Goal: Transaction & Acquisition: Purchase product/service

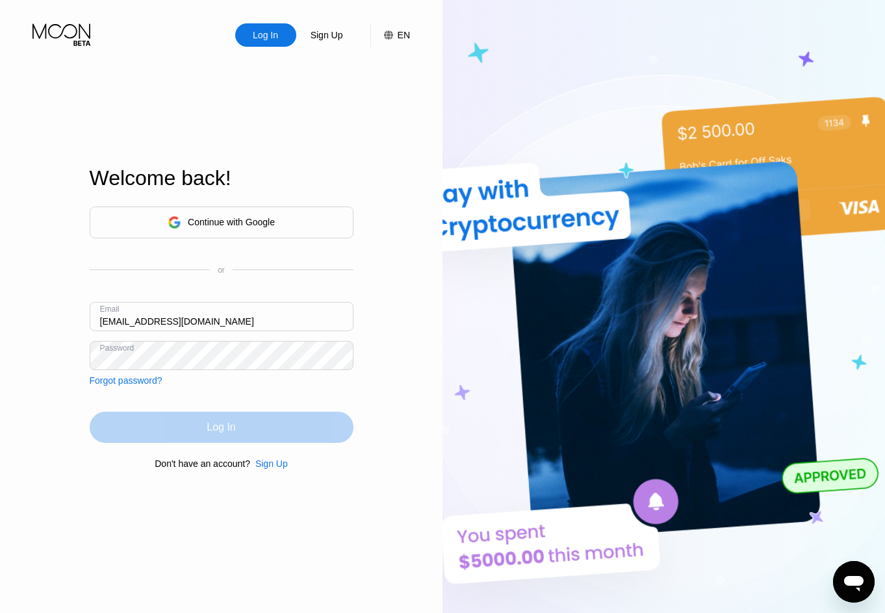
click at [222, 429] on div "Log In" at bounding box center [221, 427] width 29 height 13
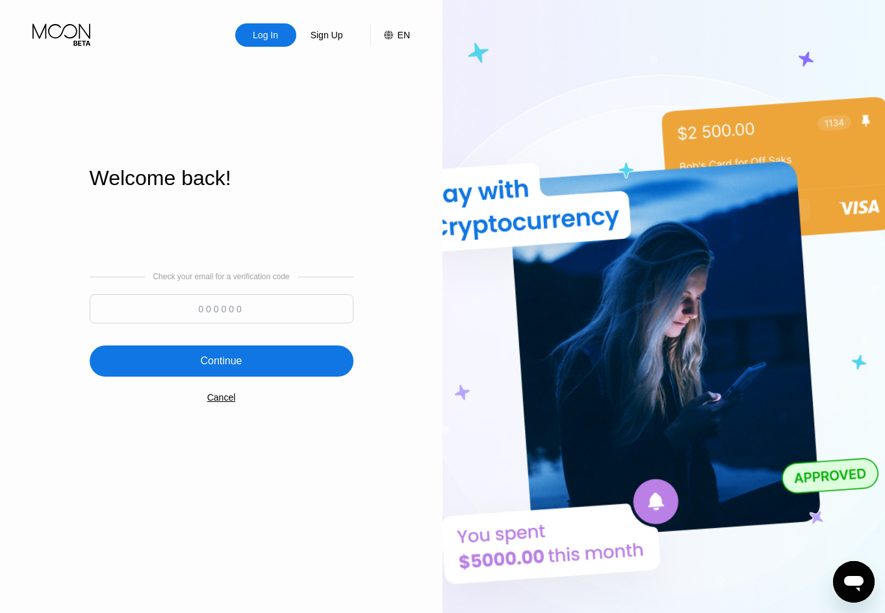
click at [248, 316] on input at bounding box center [222, 308] width 264 height 29
paste input "891252"
type input "891252"
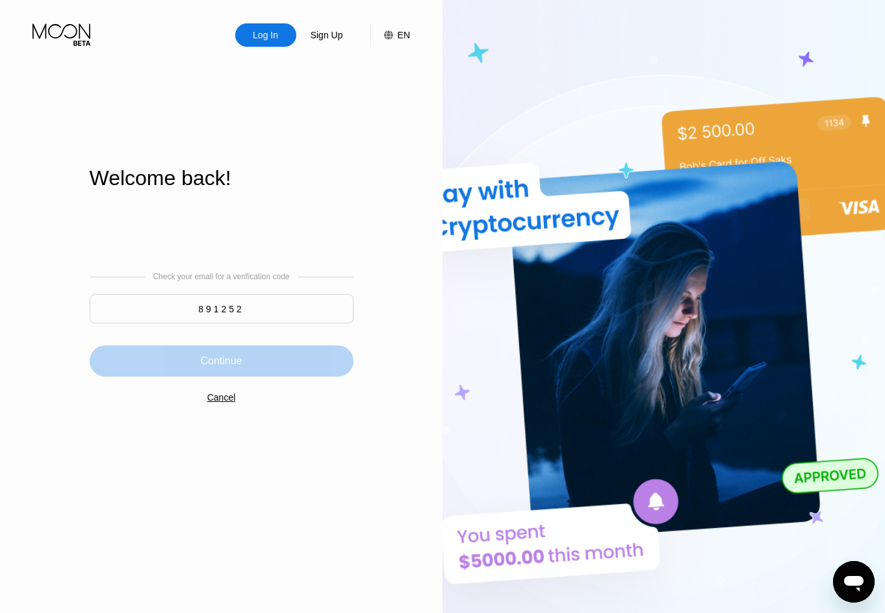
click at [229, 359] on div "Continue" at bounding box center [221, 361] width 42 height 13
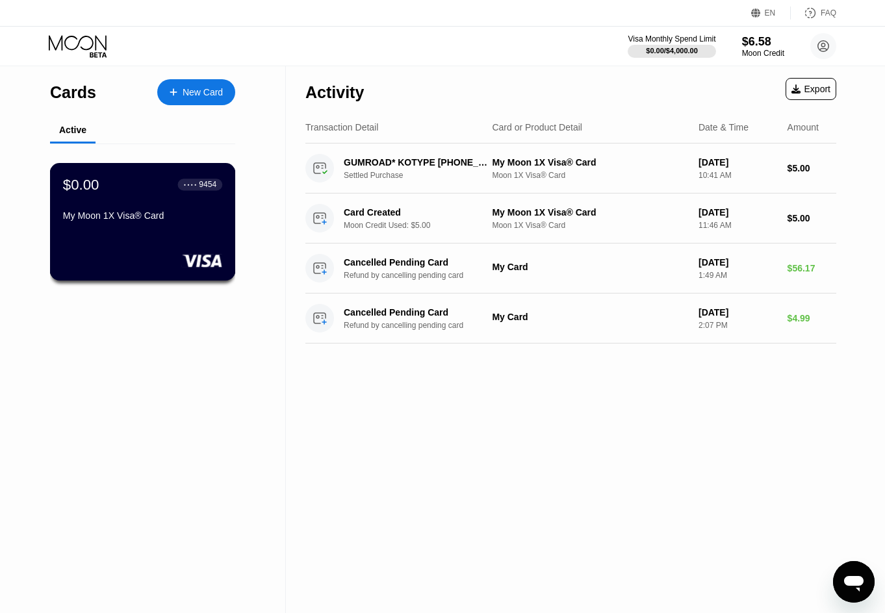
click at [177, 225] on div "My Moon 1X Visa® Card" at bounding box center [142, 219] width 159 height 16
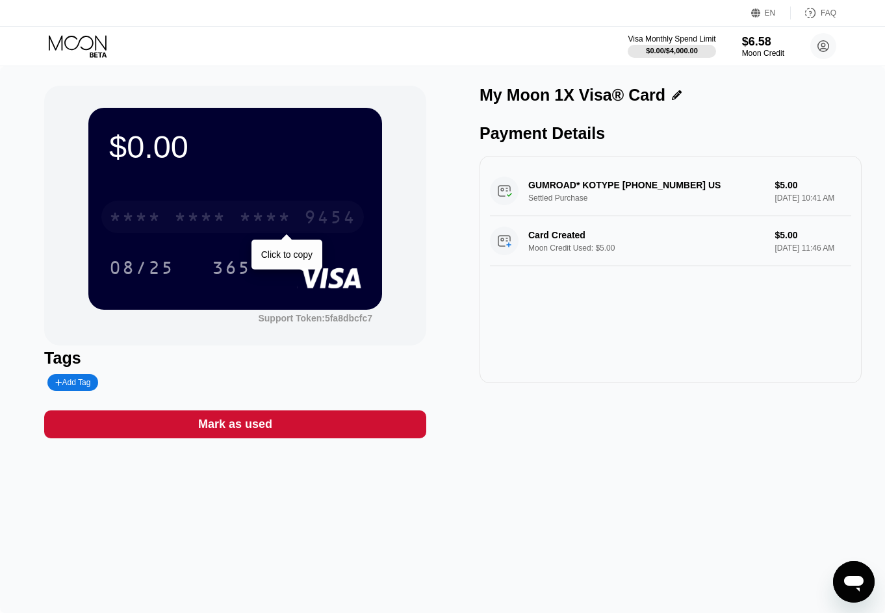
click at [268, 218] on div "* * * *" at bounding box center [265, 219] width 52 height 21
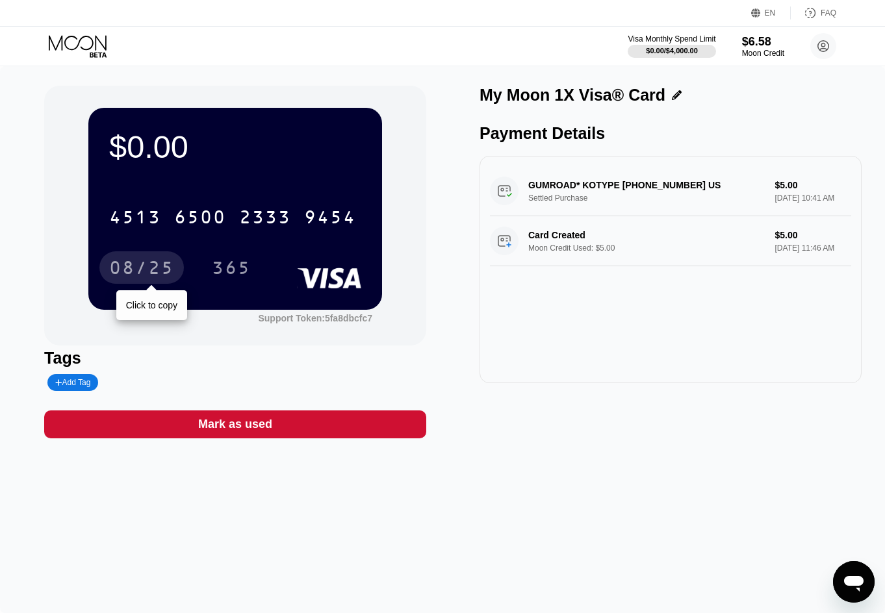
click at [160, 272] on div "08/25" at bounding box center [141, 269] width 65 height 21
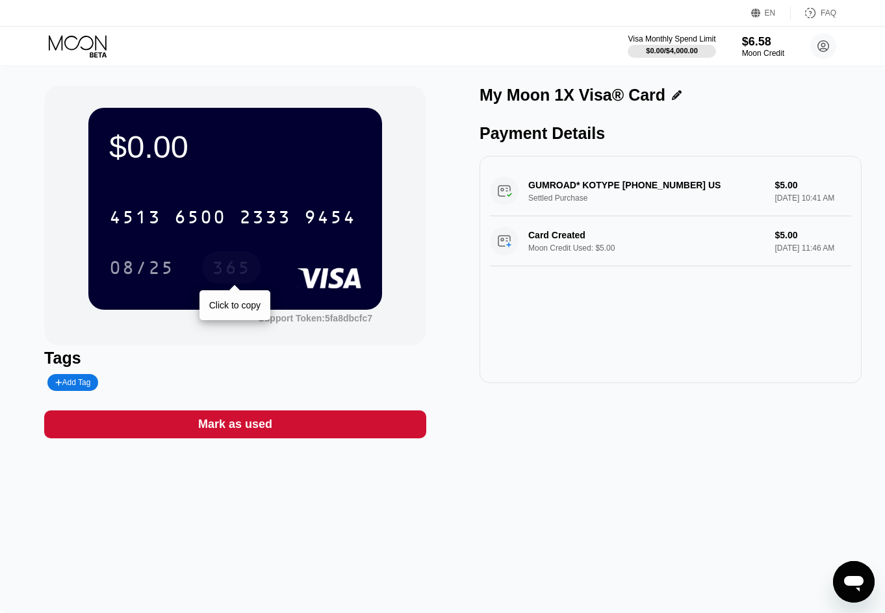
click at [241, 273] on div "365" at bounding box center [231, 269] width 39 height 21
click at [275, 190] on div "$0.00 4513 6500 2333 9454 08/25 365" at bounding box center [235, 208] width 294 height 201
click at [761, 46] on div "$6.58" at bounding box center [763, 41] width 44 height 14
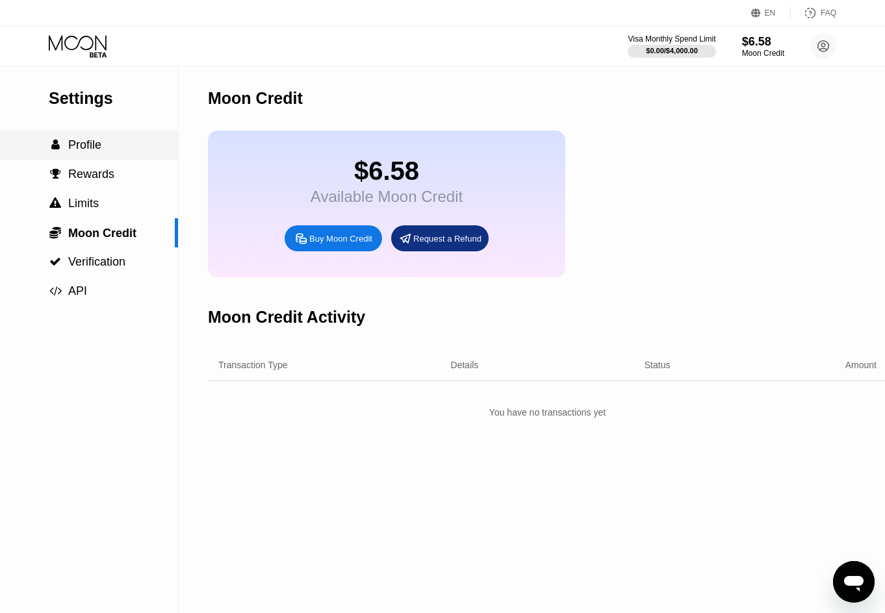
click at [93, 140] on span "Profile" at bounding box center [84, 144] width 33 height 13
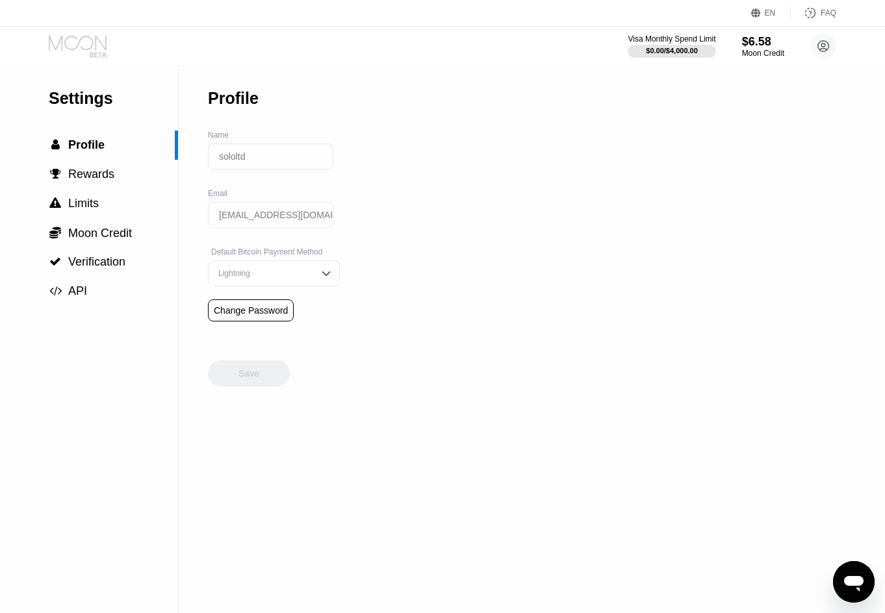
click at [82, 41] on icon at bounding box center [79, 46] width 60 height 23
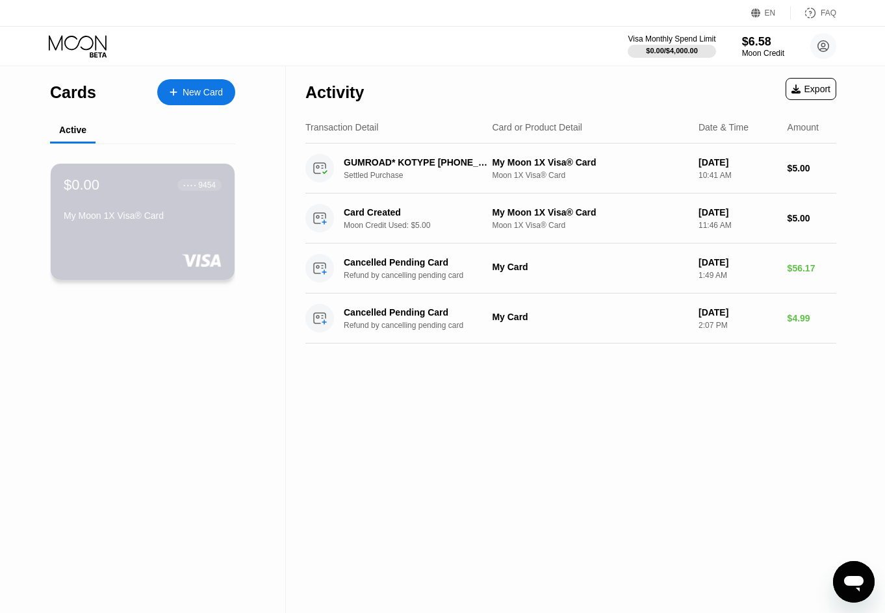
click at [186, 229] on div "$0.00 ● ● ● ● 9454 My Moon 1X Visa® Card" at bounding box center [143, 222] width 184 height 116
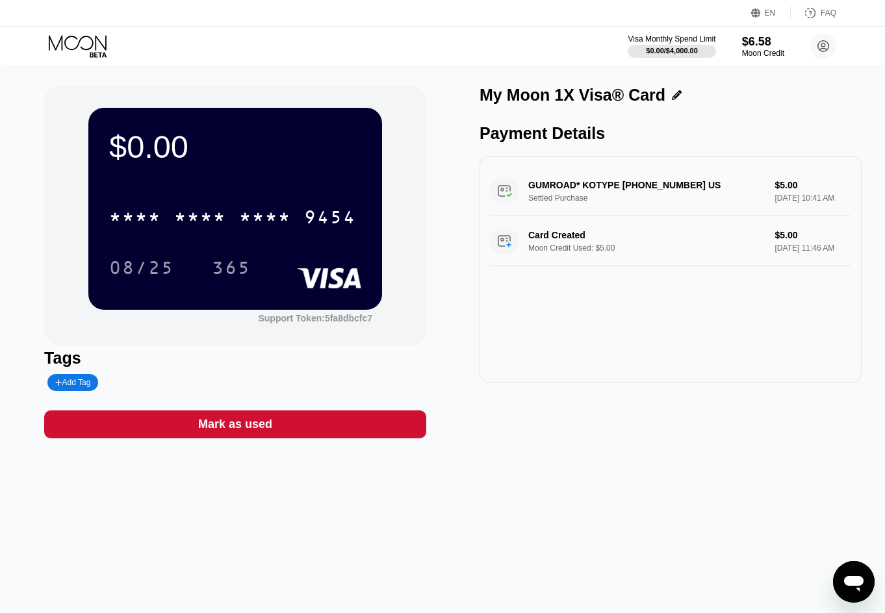
click at [804, 239] on div "Card Created Moon Credit Used: $5.00 $5.00 [DATE] 11:46 AM" at bounding box center [670, 241] width 361 height 50
click at [759, 44] on div "$6.58" at bounding box center [763, 41] width 44 height 14
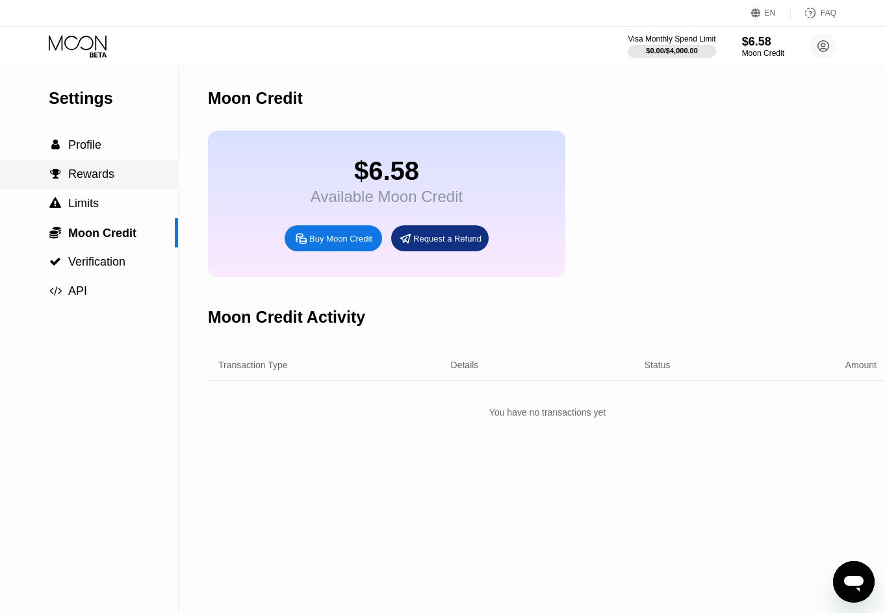
click at [92, 173] on span "Rewards" at bounding box center [91, 174] width 46 height 13
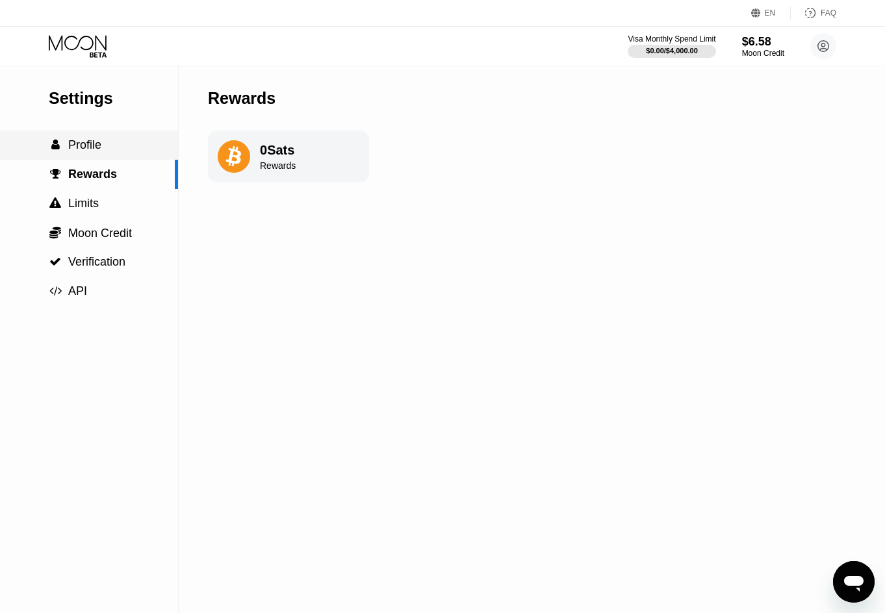
click at [97, 146] on span "Profile" at bounding box center [84, 144] width 33 height 13
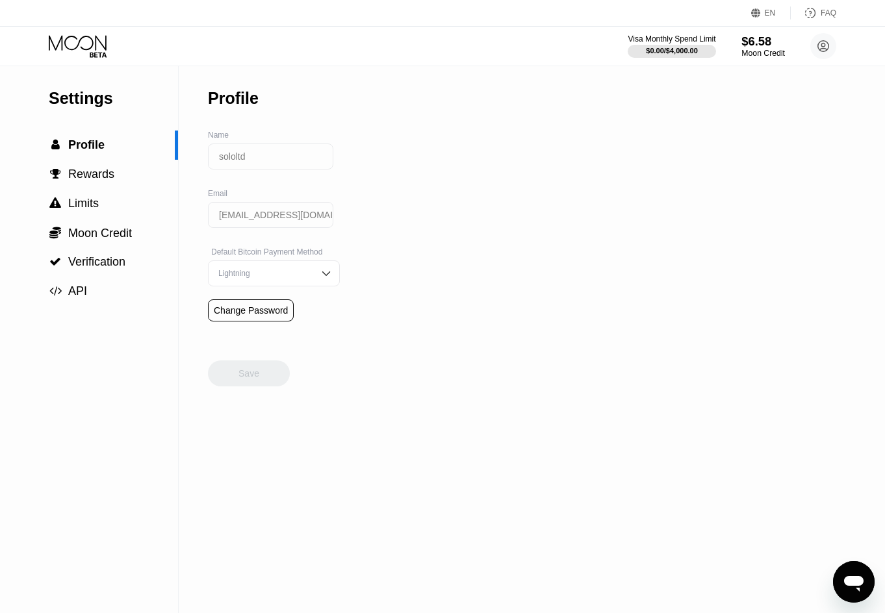
click at [756, 40] on div "$6.58" at bounding box center [763, 41] width 44 height 14
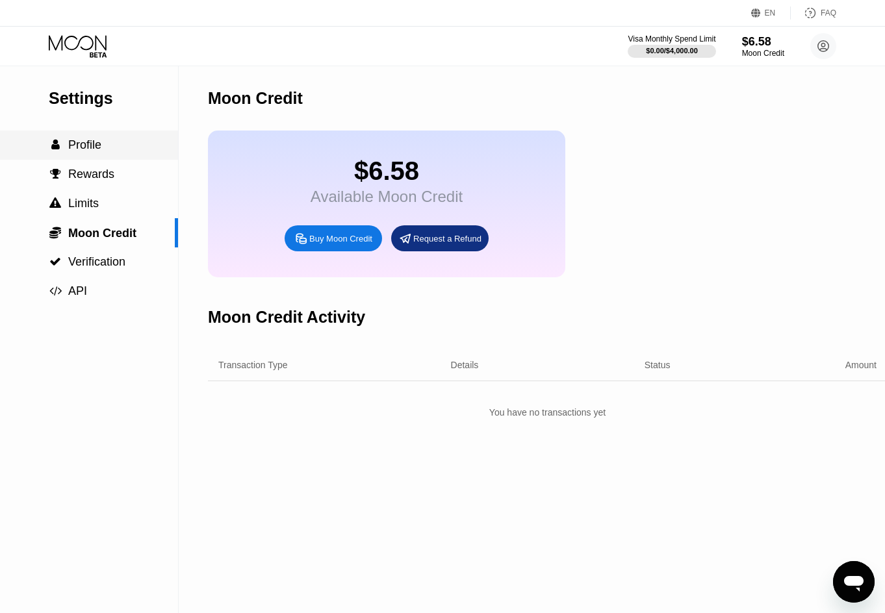
click at [96, 153] on div " Profile" at bounding box center [89, 145] width 178 height 29
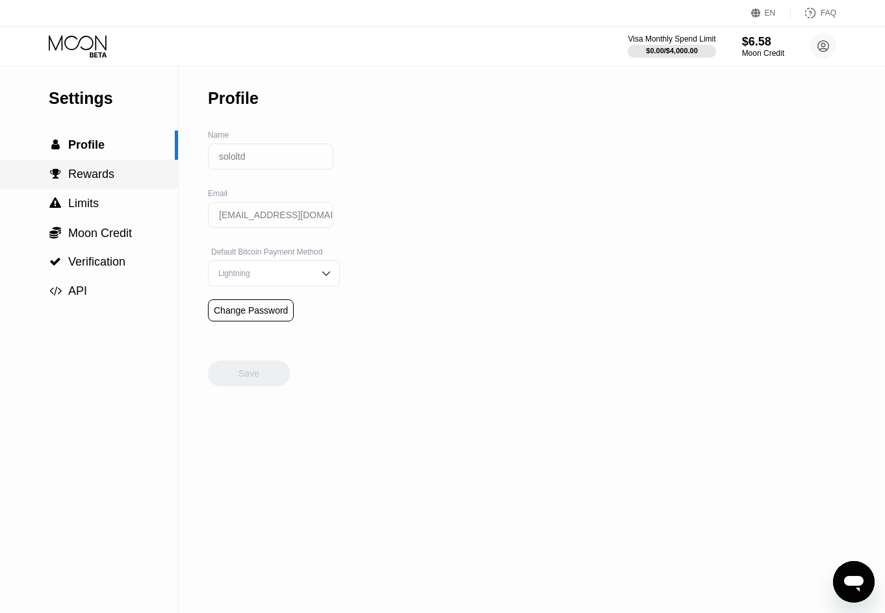
click at [97, 178] on span "Rewards" at bounding box center [91, 174] width 46 height 13
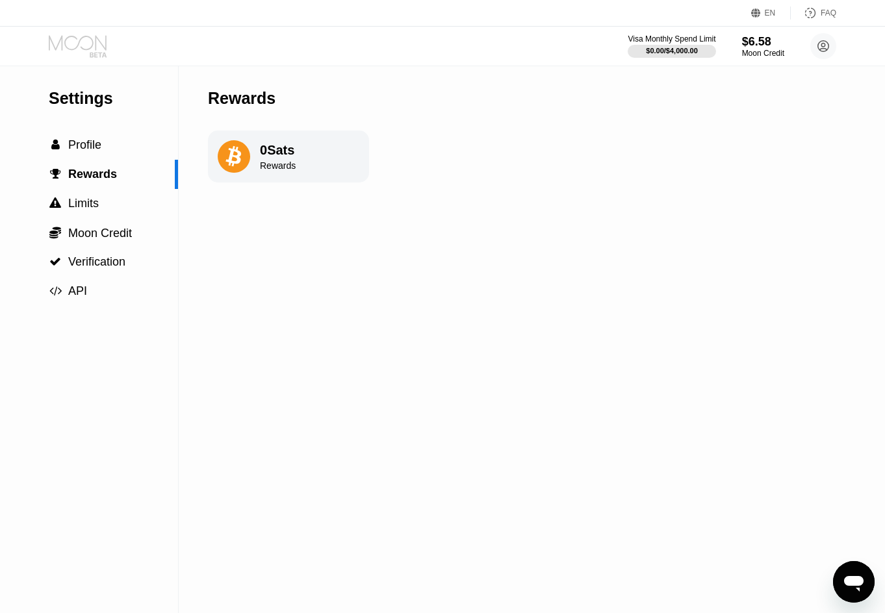
click at [94, 51] on icon at bounding box center [79, 46] width 60 height 23
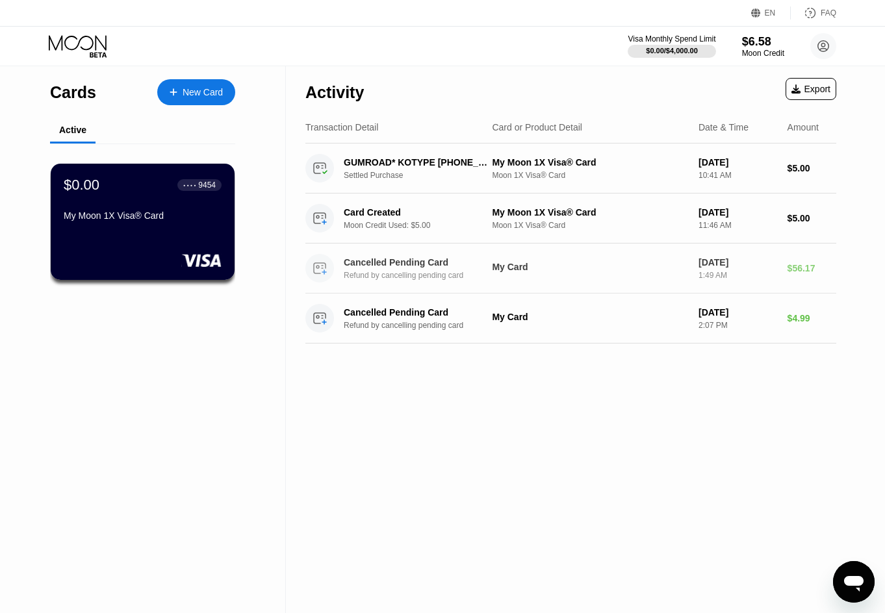
click at [802, 268] on div "$56.17" at bounding box center [811, 268] width 49 height 10
click at [680, 266] on div "My Card" at bounding box center [590, 267] width 196 height 10
click at [516, 272] on div "My Card" at bounding box center [590, 267] width 196 height 10
click at [791, 268] on div "$56.17" at bounding box center [811, 268] width 49 height 10
click at [320, 269] on circle at bounding box center [319, 268] width 29 height 29
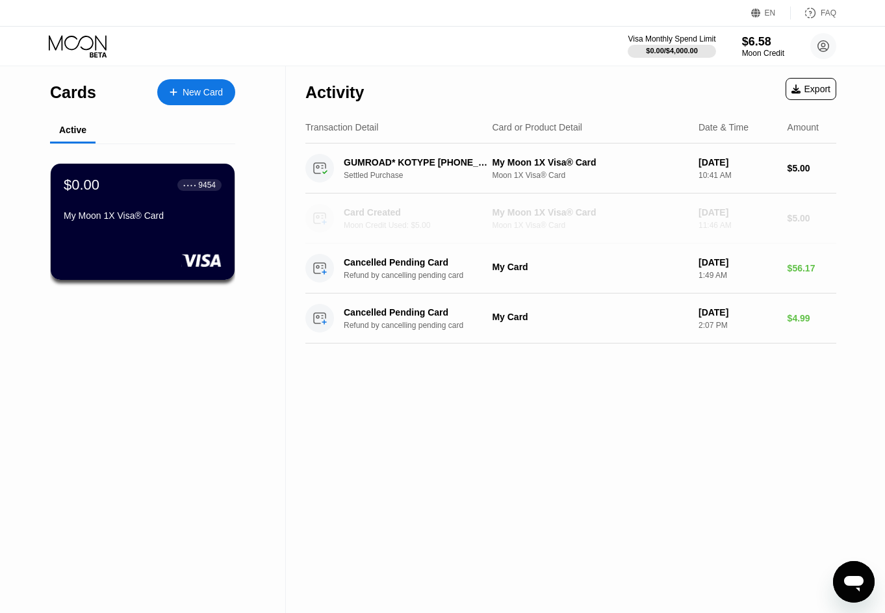
click at [324, 219] on circle at bounding box center [319, 218] width 29 height 29
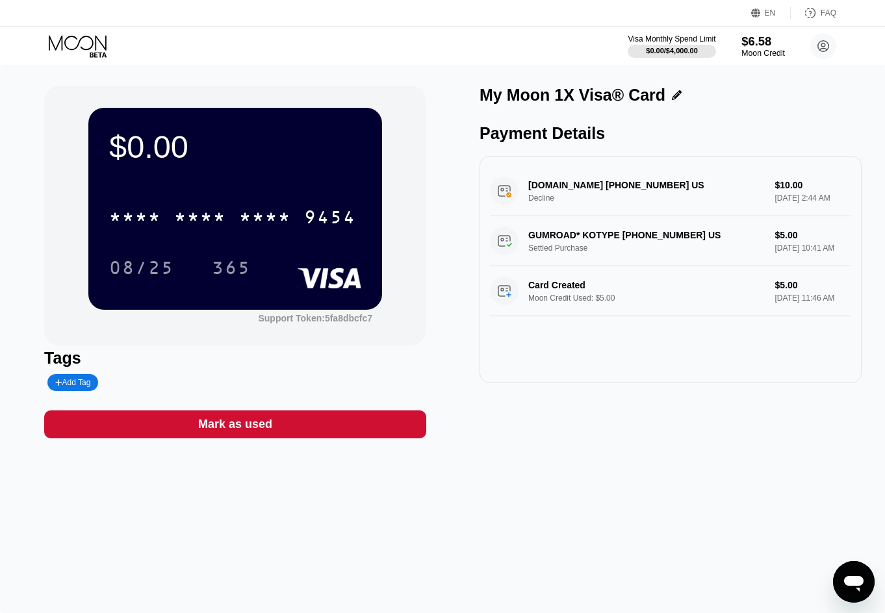
click at [760, 42] on div "$6.58" at bounding box center [763, 41] width 44 height 14
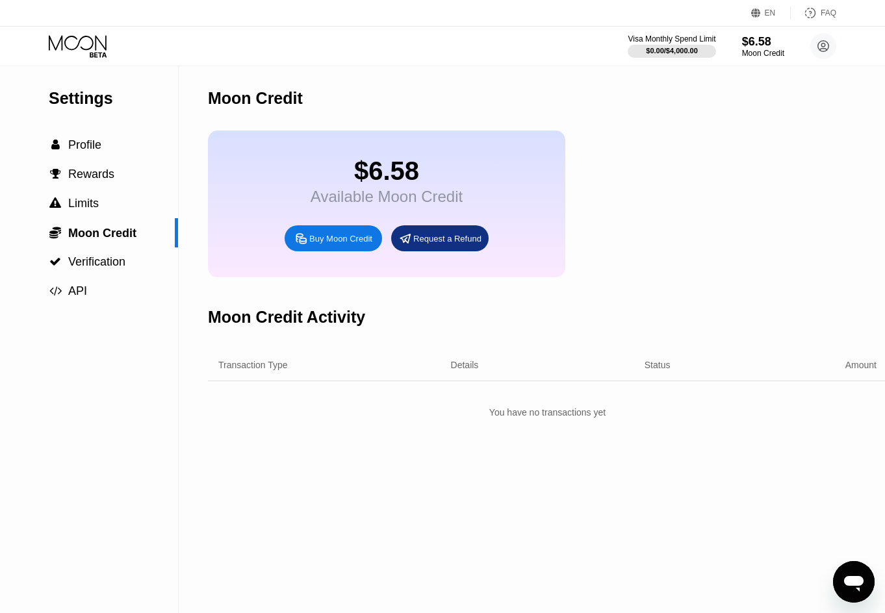
click at [337, 244] on div "Buy Moon Credit" at bounding box center [340, 238] width 63 height 11
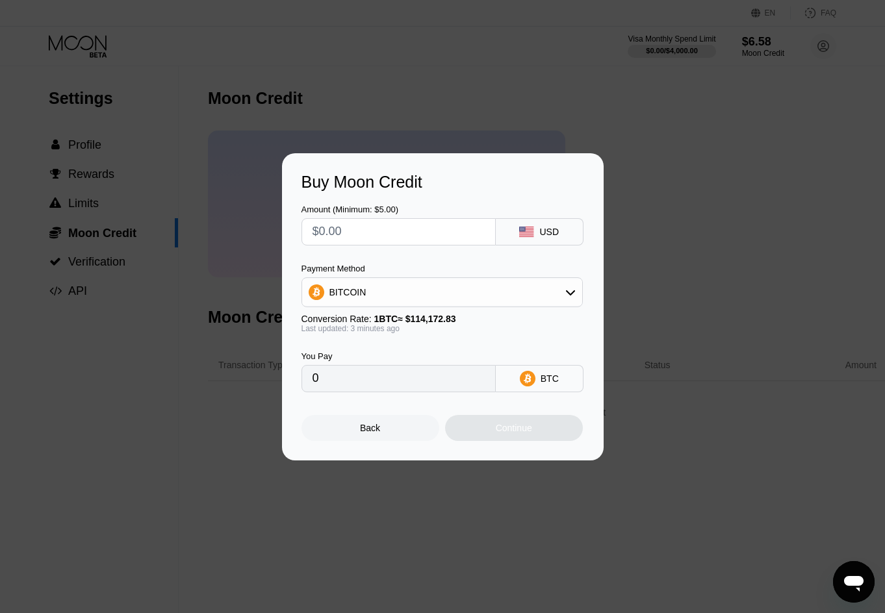
click at [466, 290] on div "BITCOIN" at bounding box center [442, 292] width 280 height 26
click at [450, 264] on div "Payment Method" at bounding box center [441, 269] width 281 height 10
click at [376, 429] on div "Back" at bounding box center [370, 428] width 20 height 10
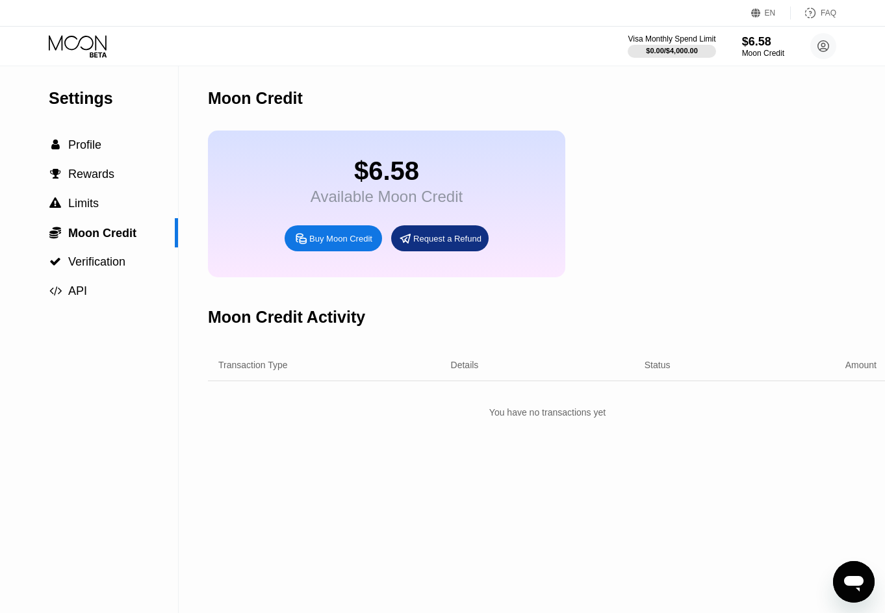
click at [343, 236] on div "Buy Moon Credit" at bounding box center [340, 238] width 63 height 11
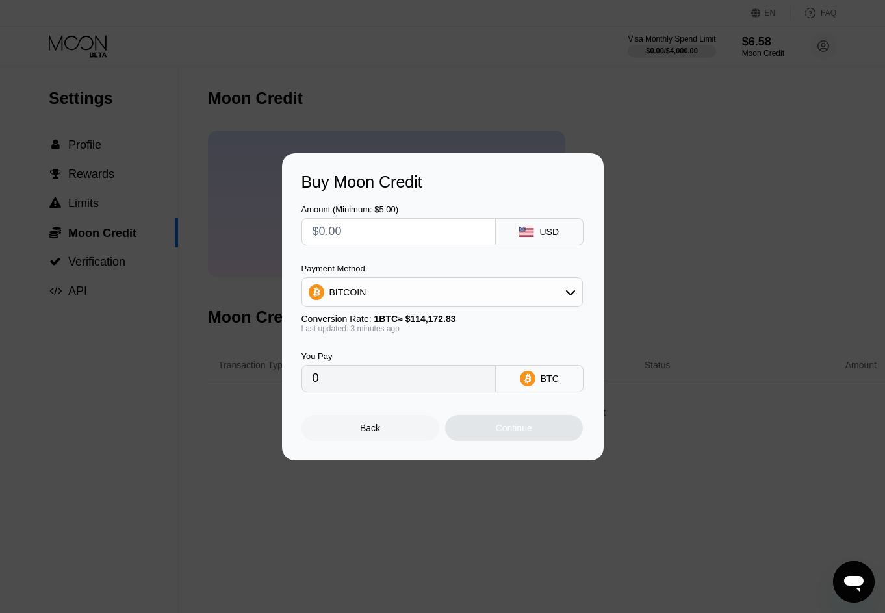
click at [412, 295] on div "BITCOIN" at bounding box center [442, 292] width 280 height 26
click at [397, 354] on span "USDT on TRON" at bounding box center [366, 356] width 66 height 10
type input "0.00"
click at [418, 235] on input "text" at bounding box center [399, 232] width 172 height 26
